Goal: Find specific page/section: Find specific page/section

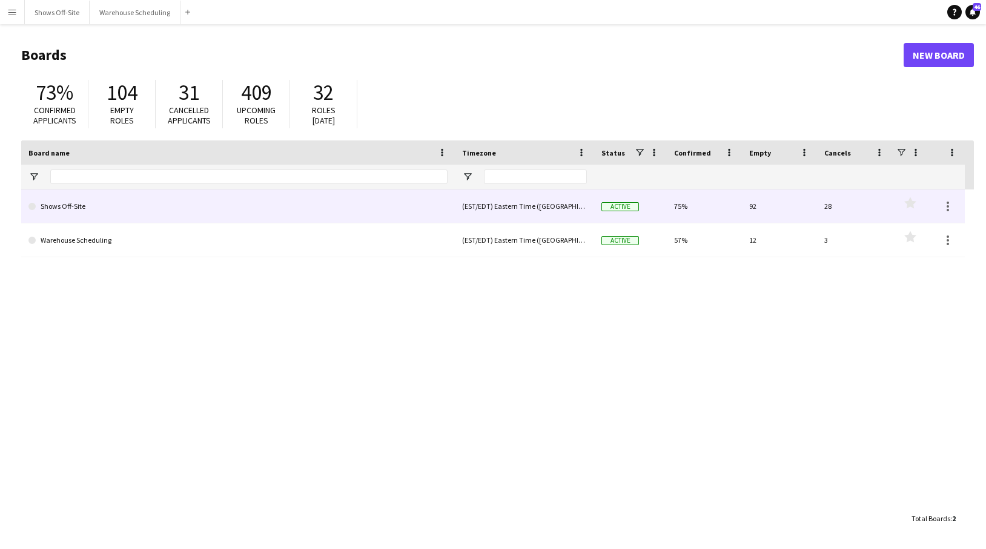
click at [195, 207] on link "Shows Off-Site" at bounding box center [237, 207] width 419 height 34
